Goal: Check status: Check status

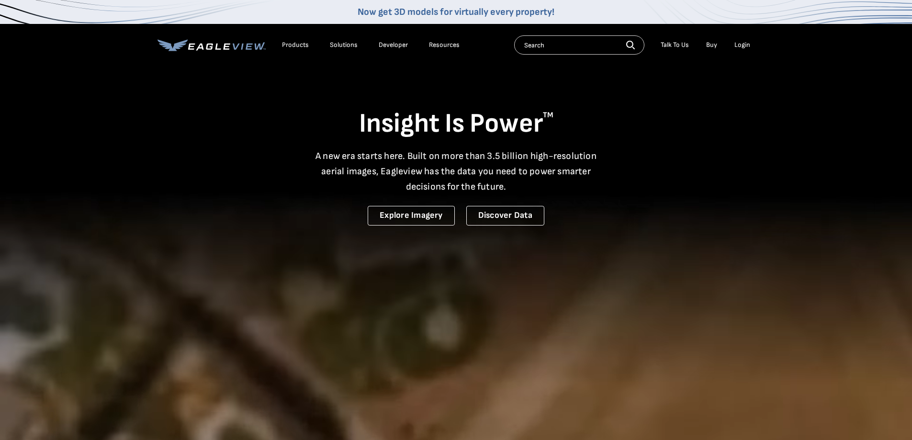
click at [741, 45] on div "Login" at bounding box center [743, 45] width 16 height 9
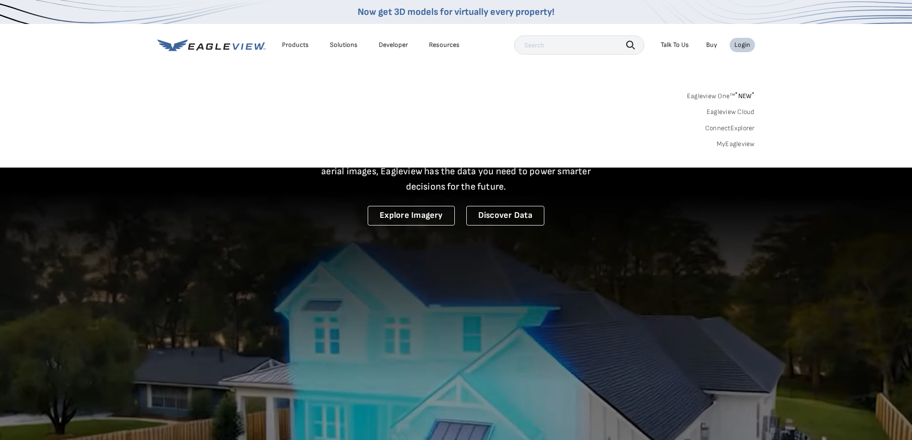
click at [729, 147] on link "MyEagleview" at bounding box center [736, 144] width 38 height 9
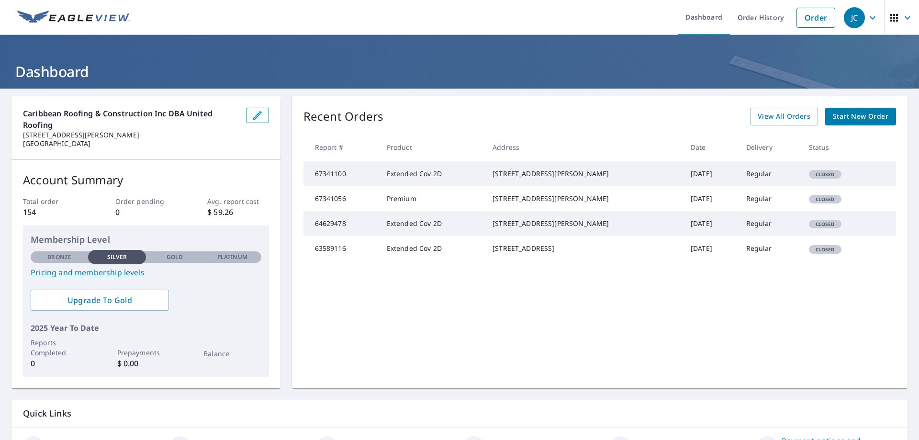
click at [379, 169] on td "67341100" at bounding box center [342, 173] width 76 height 25
click at [401, 177] on td "Extended Cov 2D" at bounding box center [432, 173] width 106 height 25
click at [329, 175] on td "67341100" at bounding box center [342, 173] width 76 height 25
click at [902, 15] on icon "button" at bounding box center [907, 17] width 11 height 11
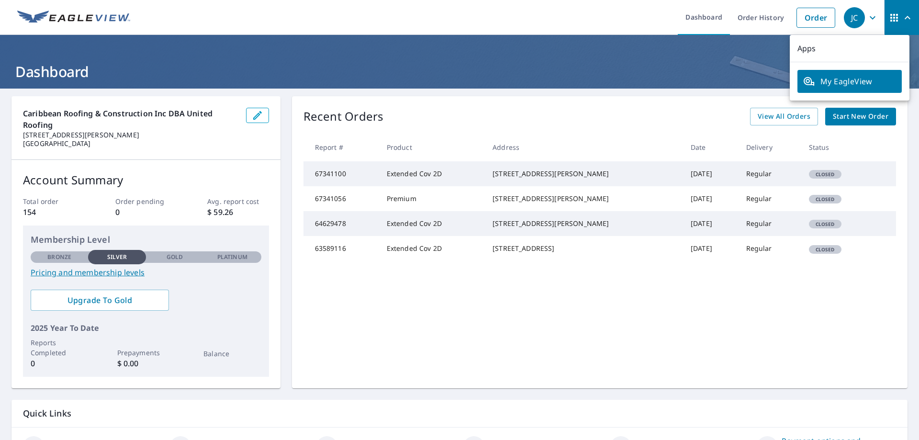
click at [832, 81] on span "My EagleView" at bounding box center [850, 81] width 93 height 11
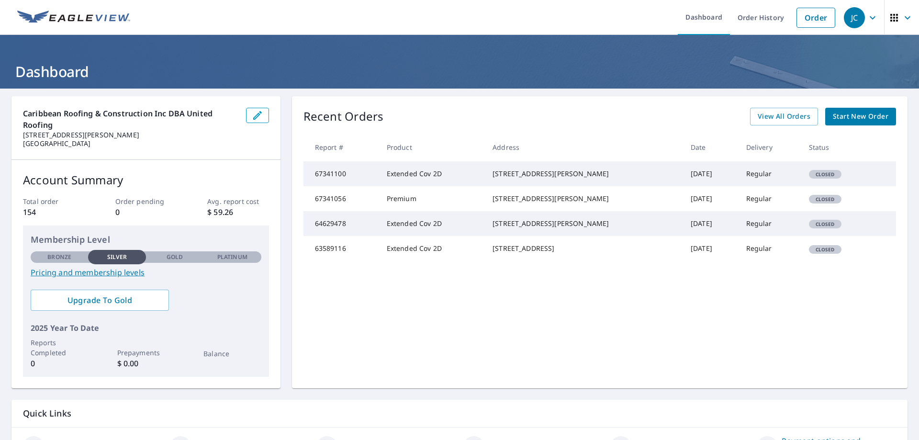
click at [749, 182] on td "Regular" at bounding box center [770, 173] width 63 height 25
drag, startPoint x: 749, startPoint y: 185, endPoint x: 744, endPoint y: 192, distance: 8.5
click at [745, 186] on td "Regular" at bounding box center [770, 173] width 63 height 25
drag, startPoint x: 652, startPoint y: 214, endPoint x: 602, endPoint y: 214, distance: 50.3
click at [683, 211] on td "[DATE]" at bounding box center [711, 198] width 56 height 25
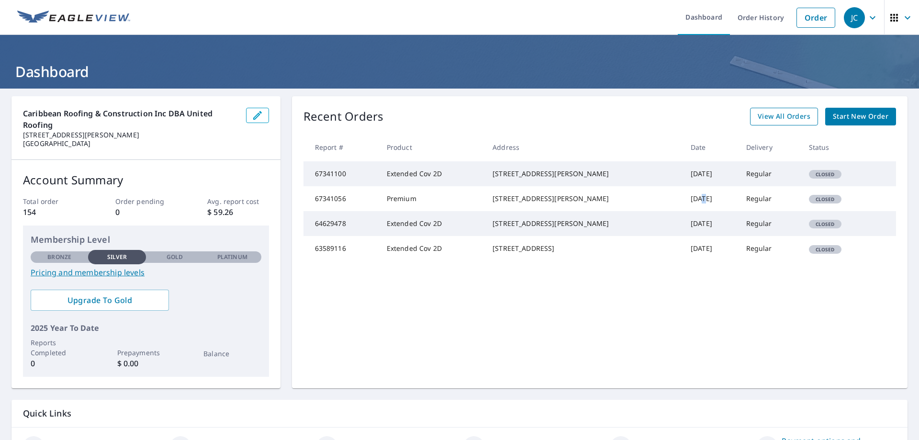
click at [790, 111] on span "View All Orders" at bounding box center [784, 117] width 53 height 12
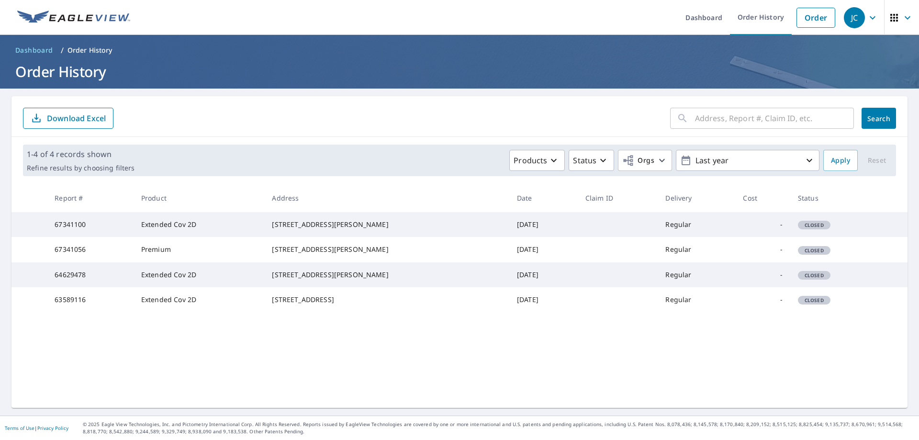
click at [67, 230] on td "67341100" at bounding box center [90, 224] width 87 height 25
click at [197, 224] on td "Extended Cov 2D" at bounding box center [199, 224] width 131 height 25
click at [296, 229] on div "[STREET_ADDRESS][PERSON_NAME]" at bounding box center [387, 225] width 230 height 10
click at [297, 227] on div "[STREET_ADDRESS][PERSON_NAME]" at bounding box center [387, 225] width 230 height 10
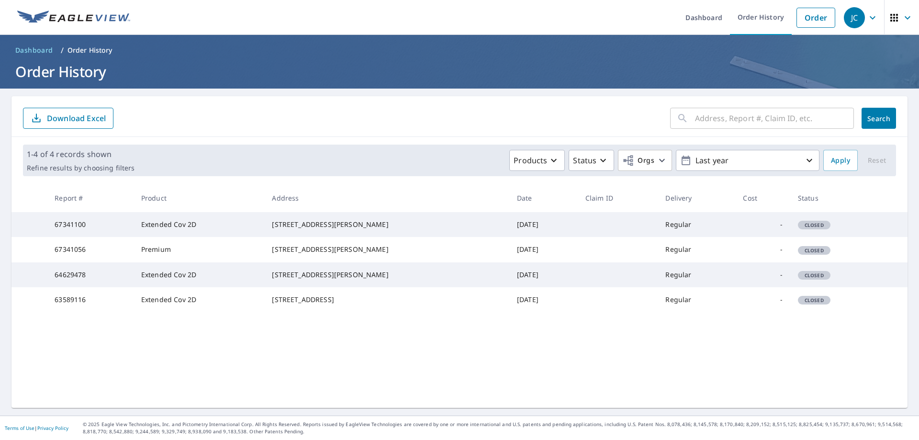
drag, startPoint x: 299, startPoint y: 226, endPoint x: 332, endPoint y: 227, distance: 33.1
click at [300, 227] on div "[STREET_ADDRESS][PERSON_NAME]" at bounding box center [387, 225] width 230 height 10
click at [510, 230] on td "[DATE]" at bounding box center [544, 224] width 68 height 25
